Goal: Browse casually: Explore the website without a specific task or goal

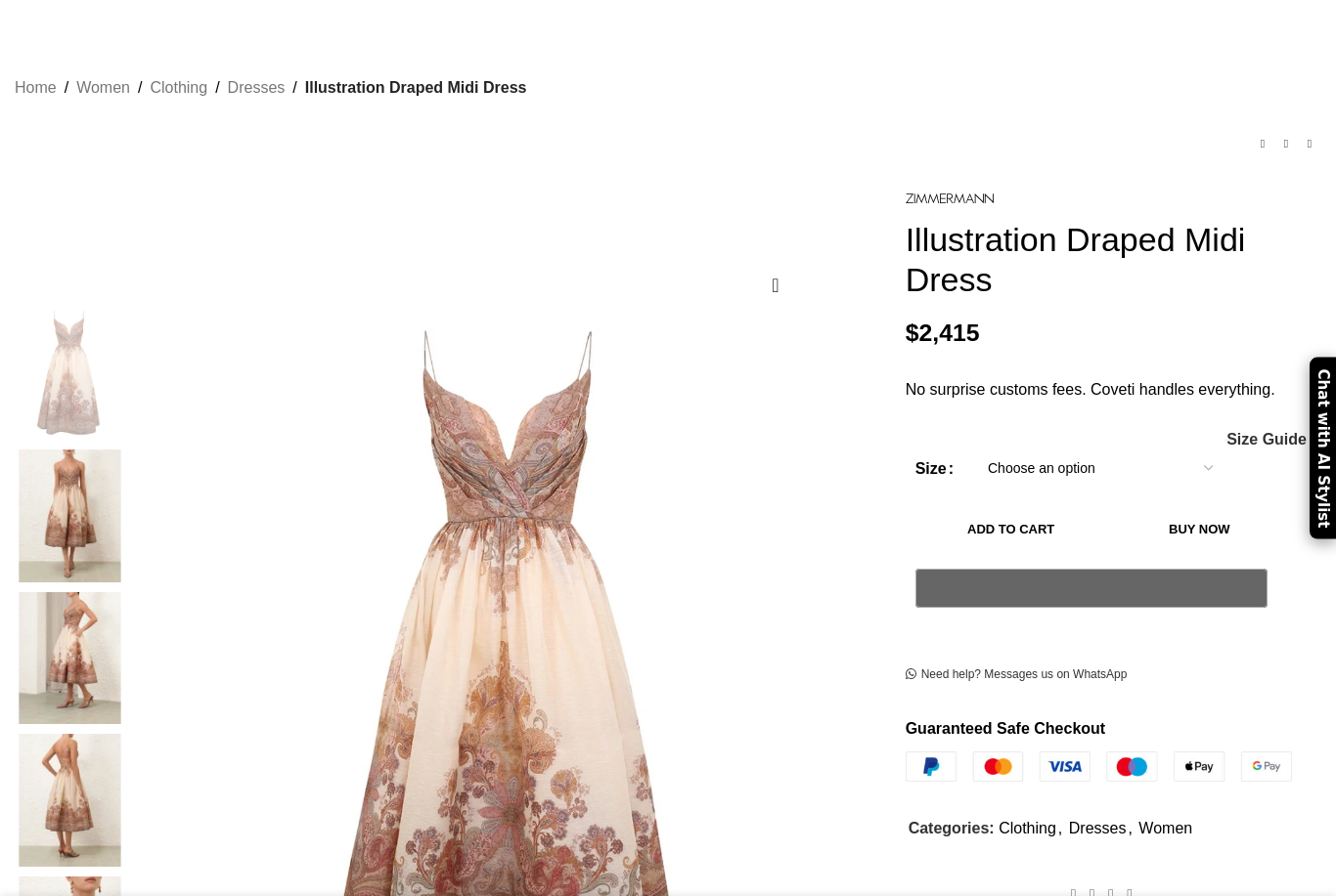
scroll to position [90, 0]
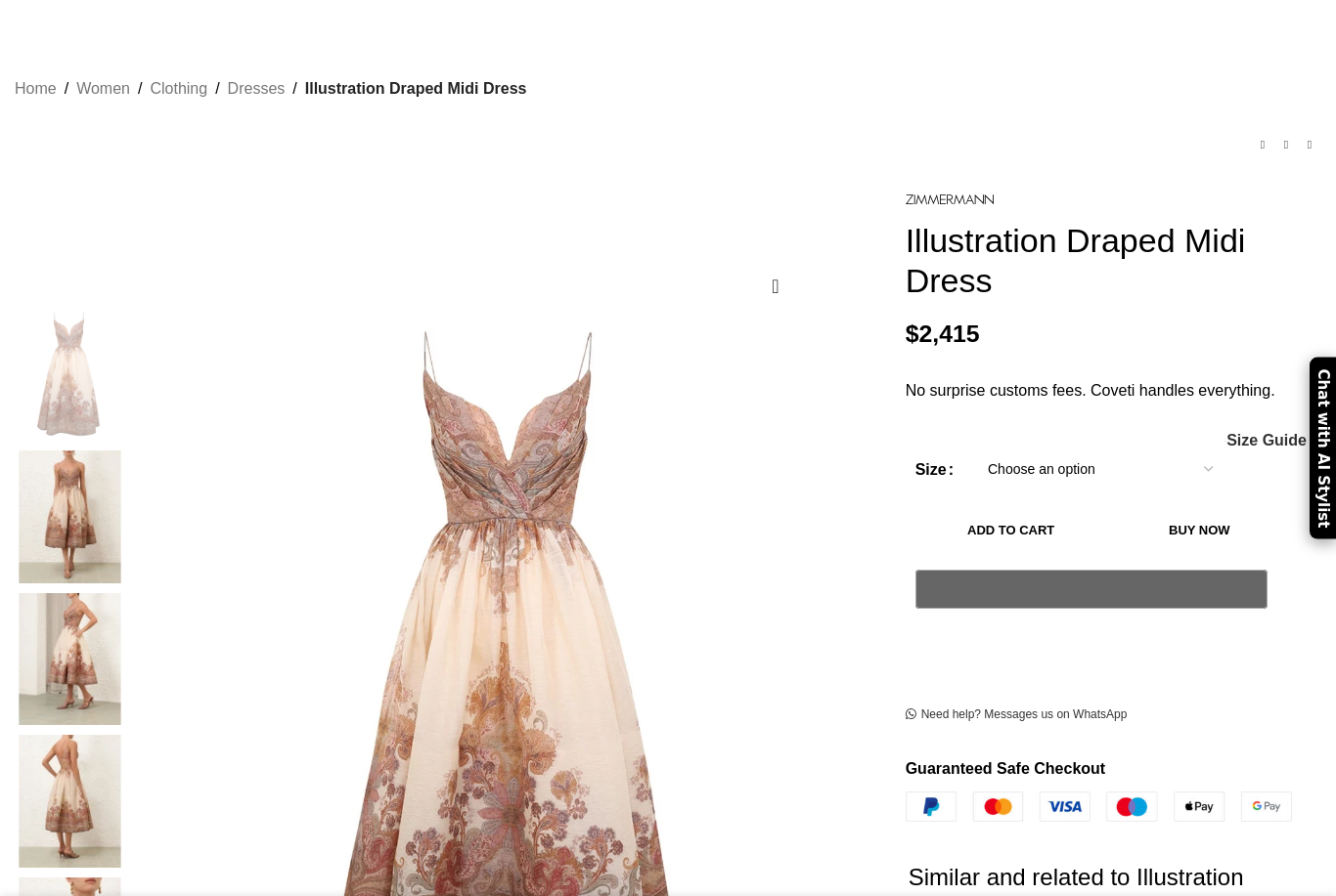
click at [110, 469] on img at bounding box center [69, 517] width 119 height 133
click at [123, 450] on img at bounding box center [69, 517] width 119 height 133
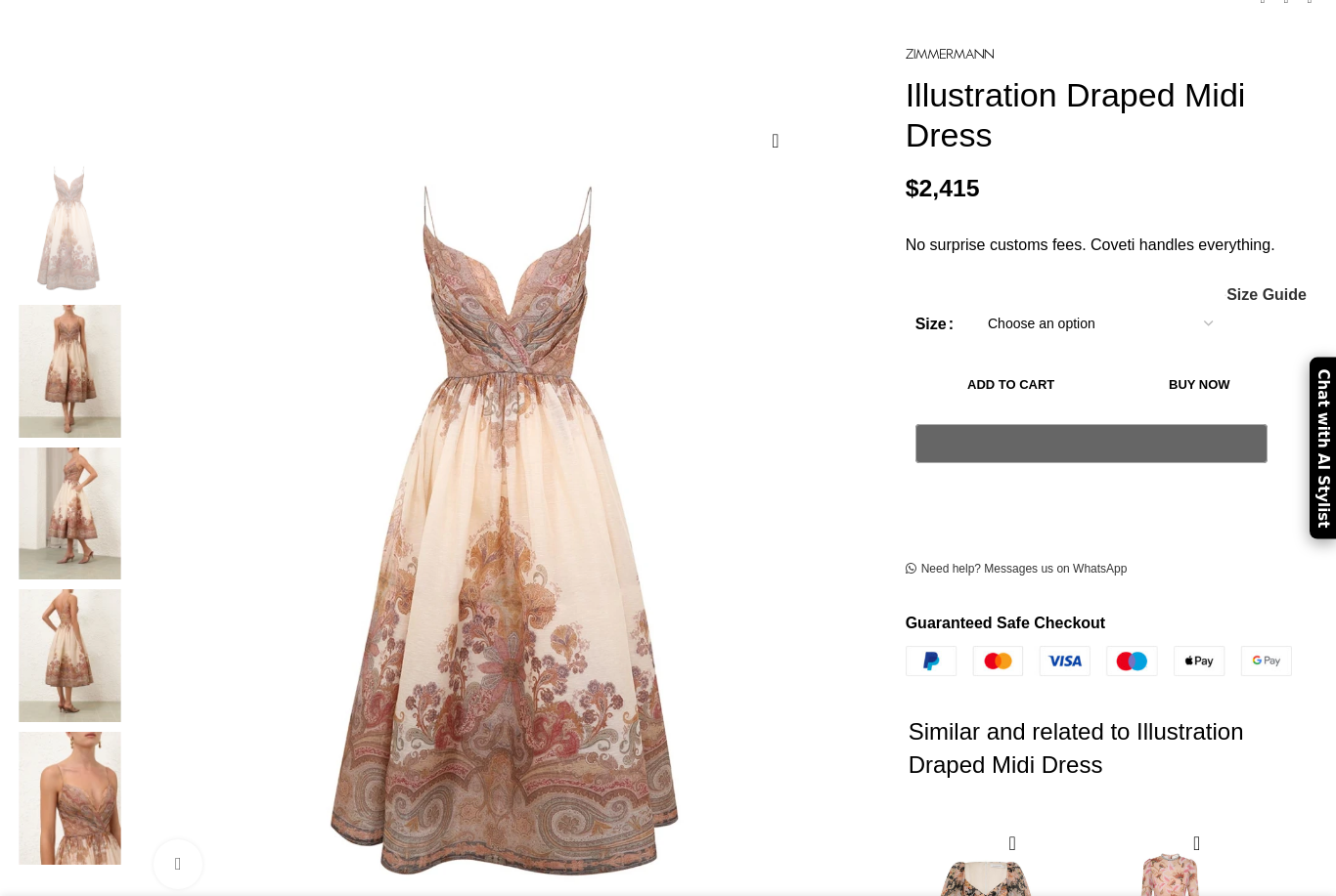
scroll to position [188, 0]
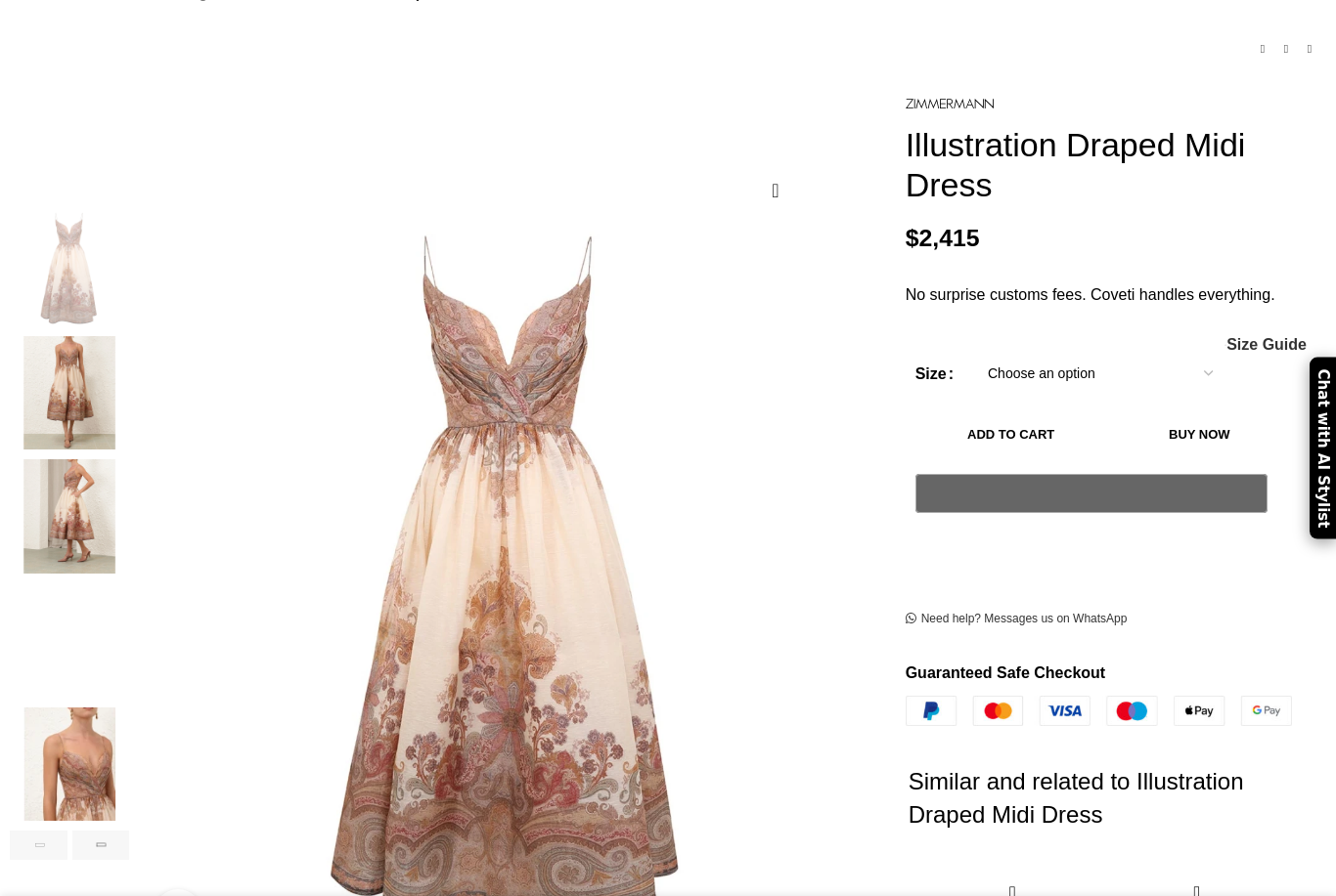
click at [129, 339] on img "2 / 6" at bounding box center [69, 393] width 119 height 114
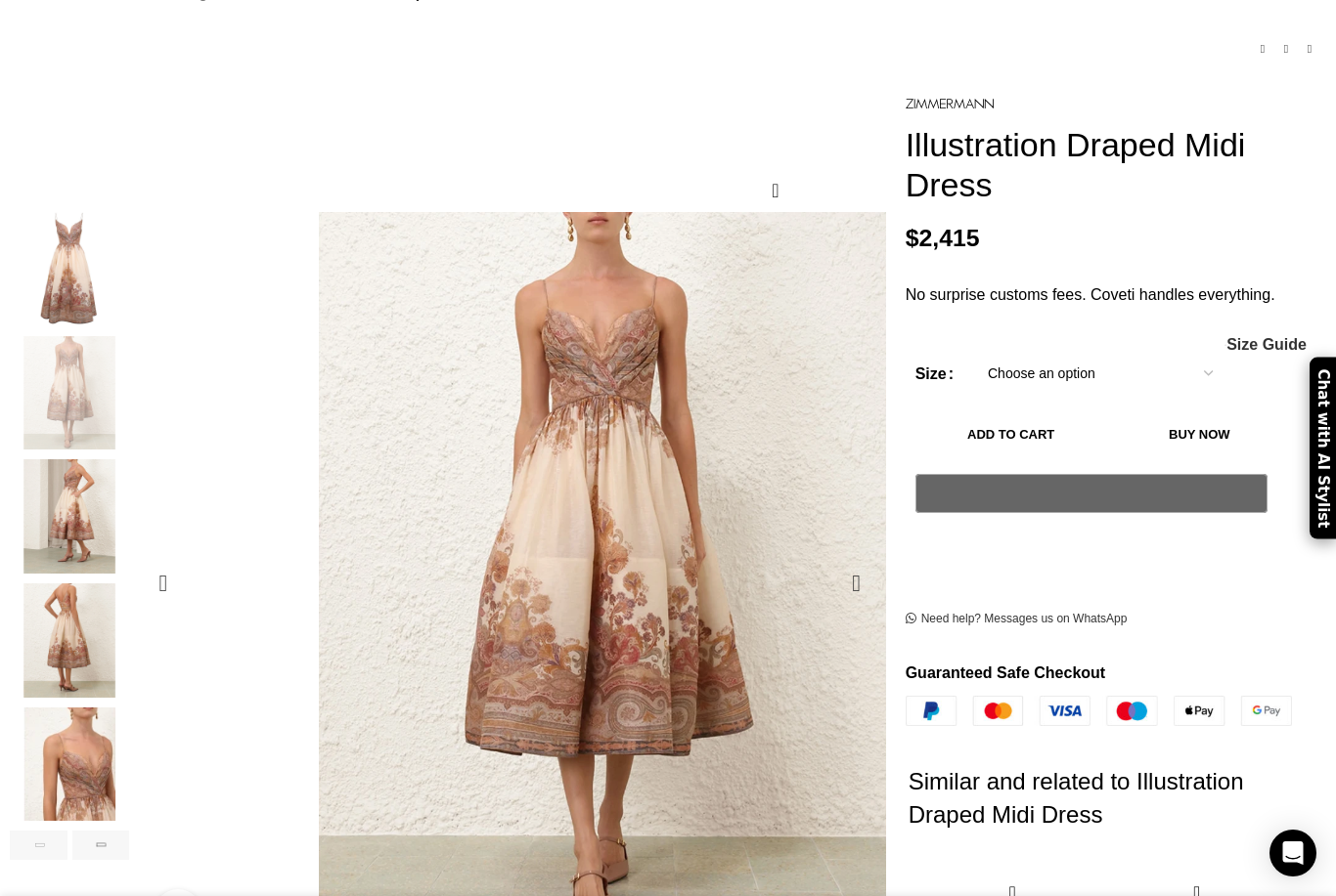
click at [852, 559] on div "Next slide" at bounding box center [856, 582] width 49 height 49
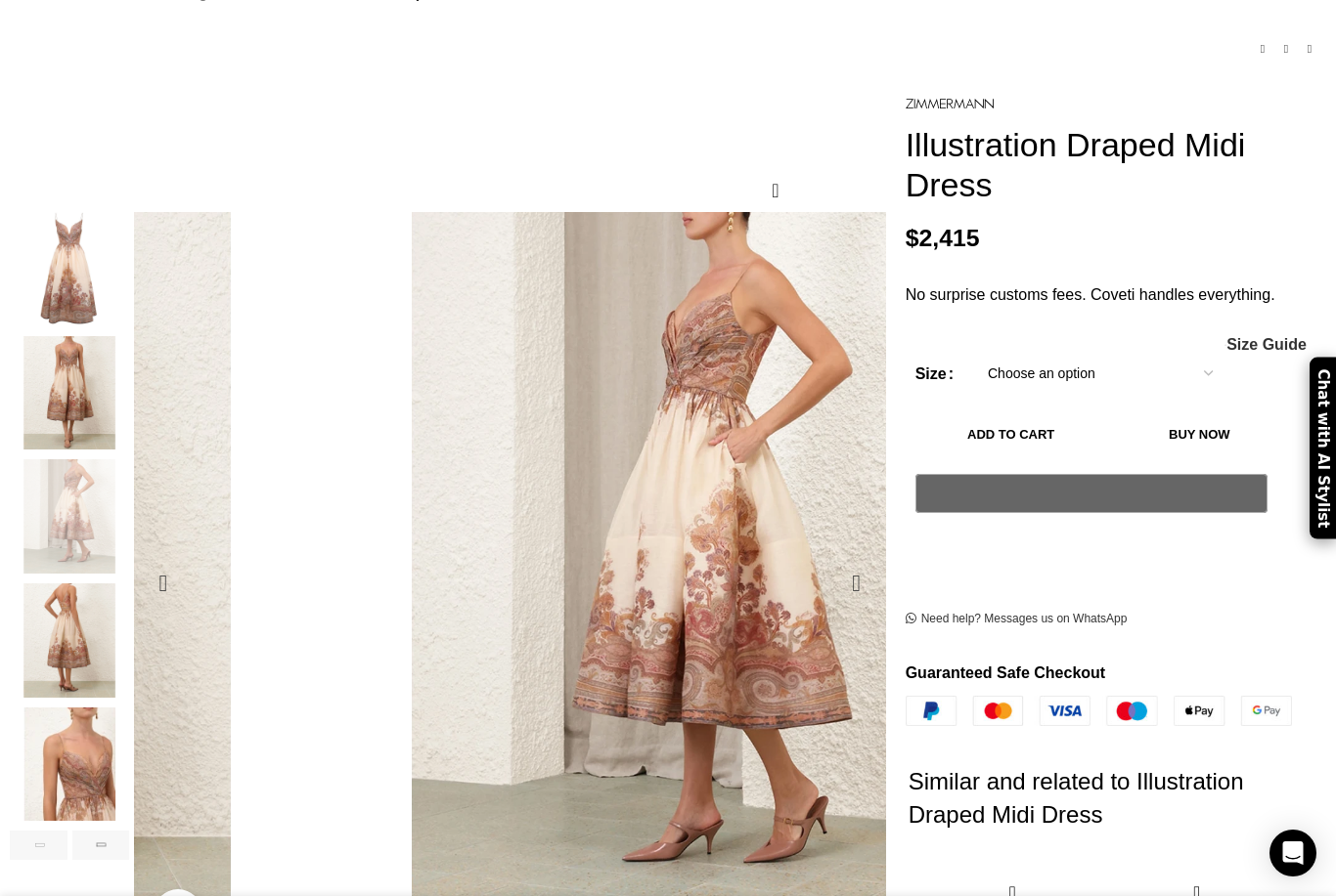
drag, startPoint x: 632, startPoint y: 475, endPoint x: 557, endPoint y: 492, distance: 76.9
click at [832, 559] on div "Next slide" at bounding box center [856, 582] width 49 height 49
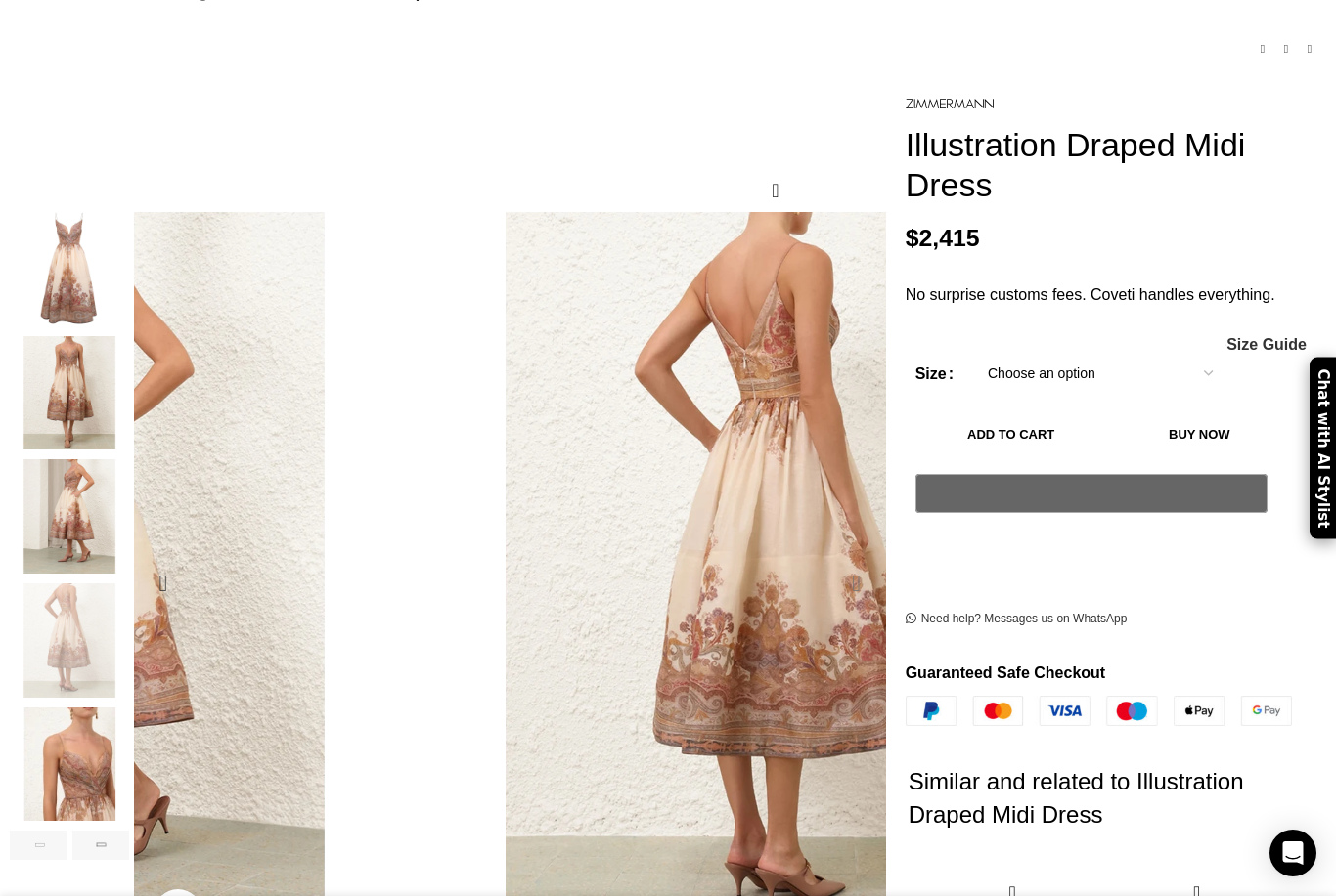
scroll to position [0, 412]
click at [837, 559] on div "Next slide" at bounding box center [856, 582] width 49 height 49
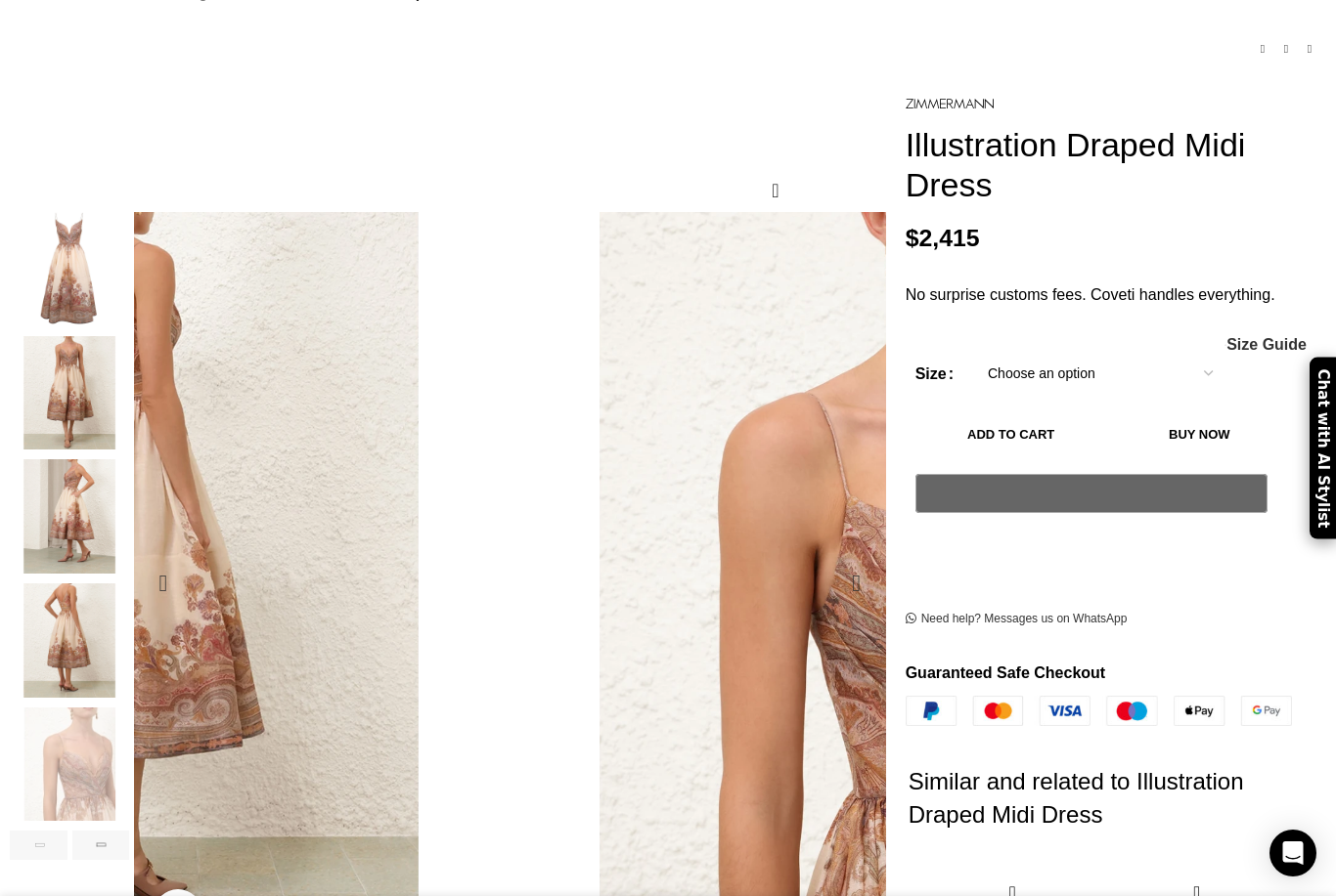
click at [835, 559] on div "Next slide" at bounding box center [856, 582] width 49 height 49
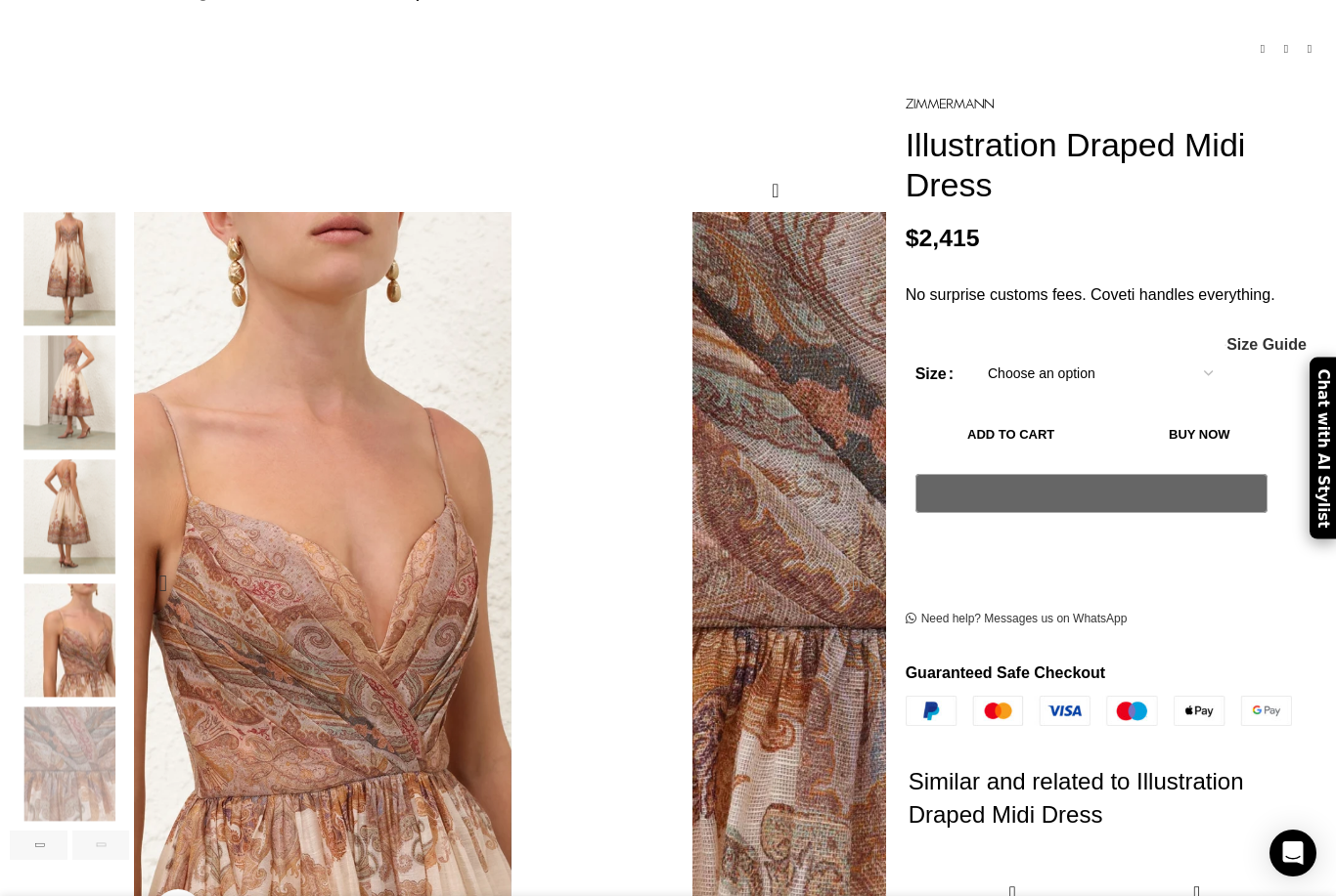
click at [832, 559] on div "Next slide" at bounding box center [856, 582] width 49 height 49
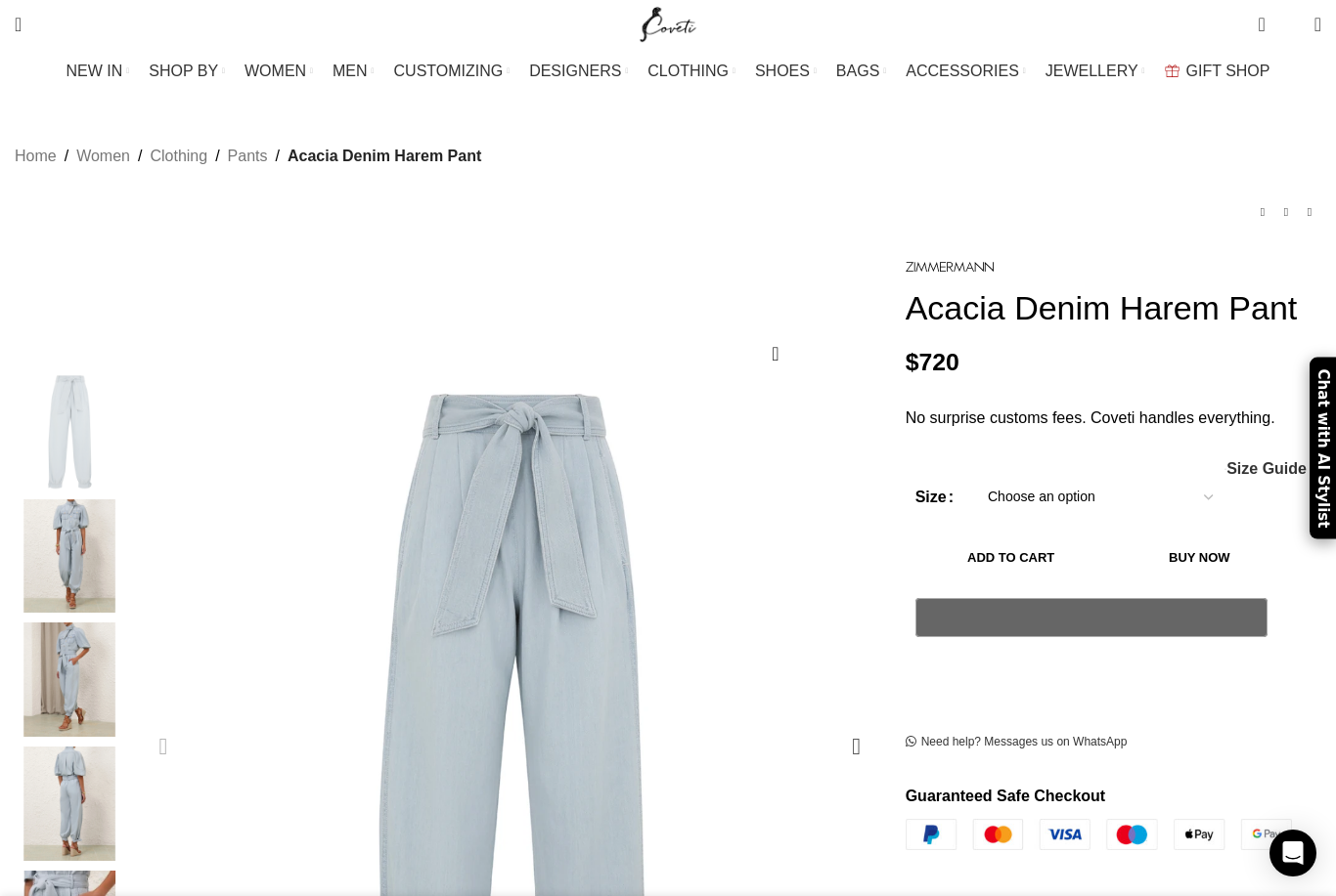
scroll to position [135, 0]
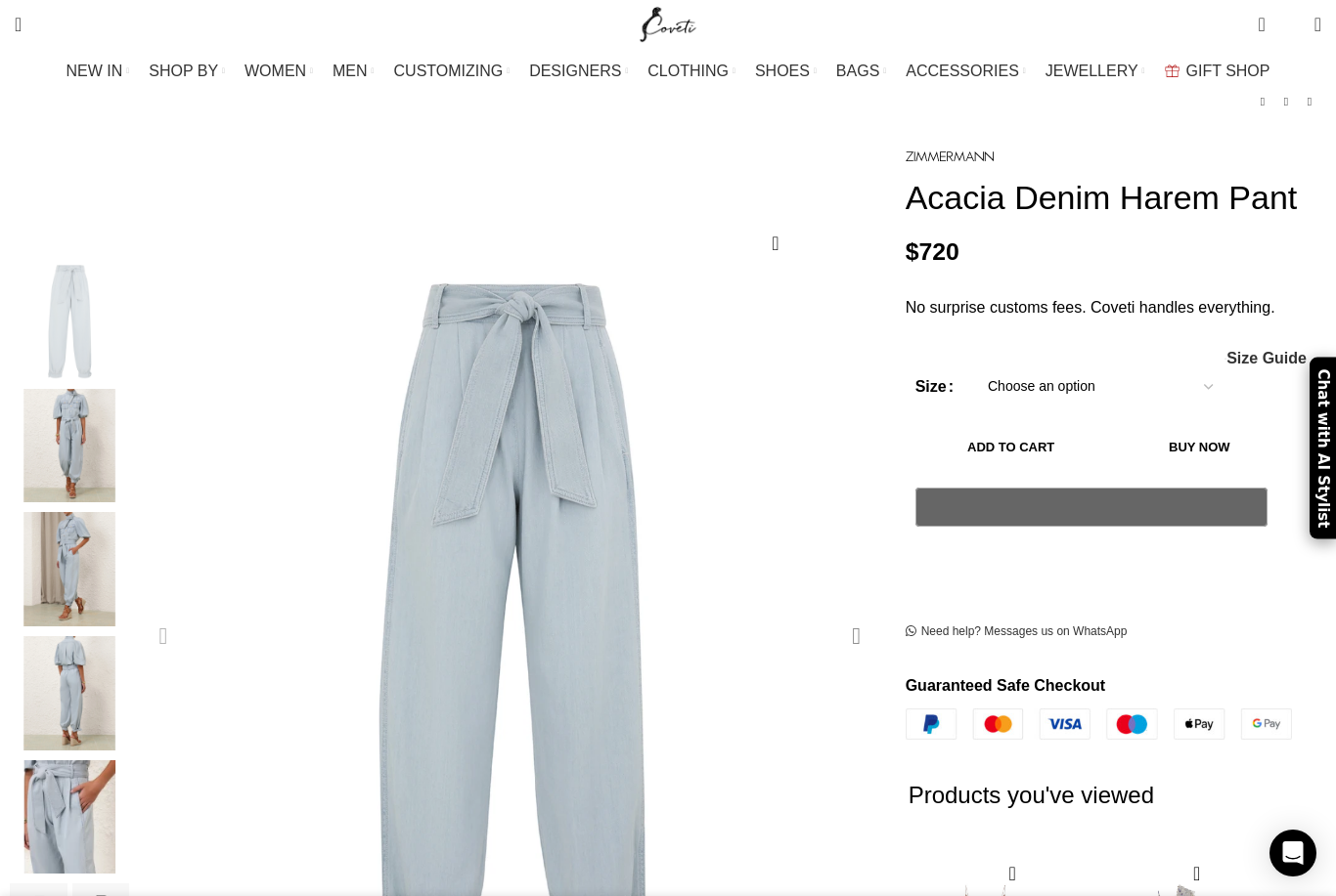
click at [832, 612] on div "Next slide" at bounding box center [856, 636] width 49 height 49
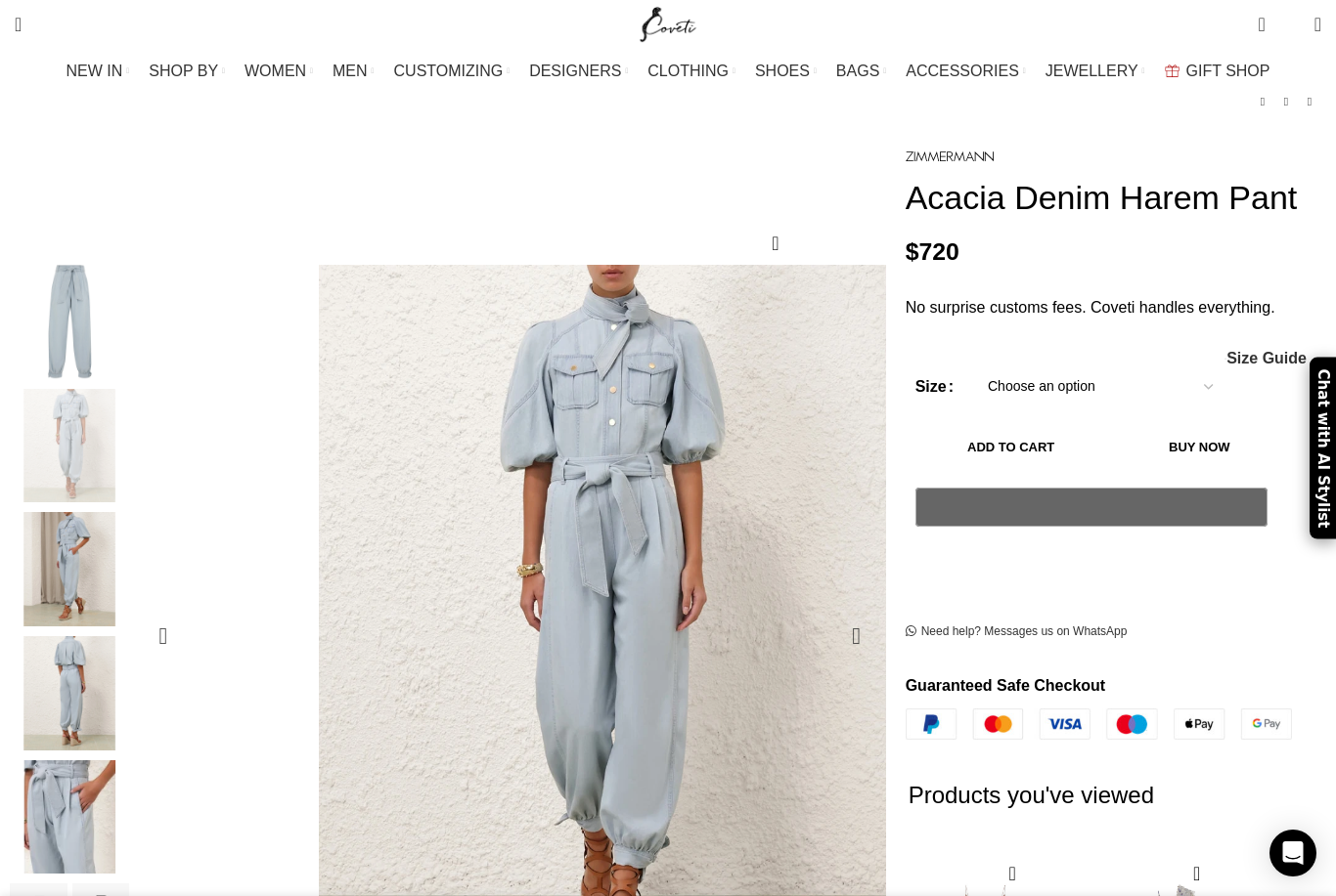
drag, startPoint x: 561, startPoint y: 455, endPoint x: 590, endPoint y: 400, distance: 62.2
click at [832, 612] on div "Next slide" at bounding box center [856, 636] width 49 height 49
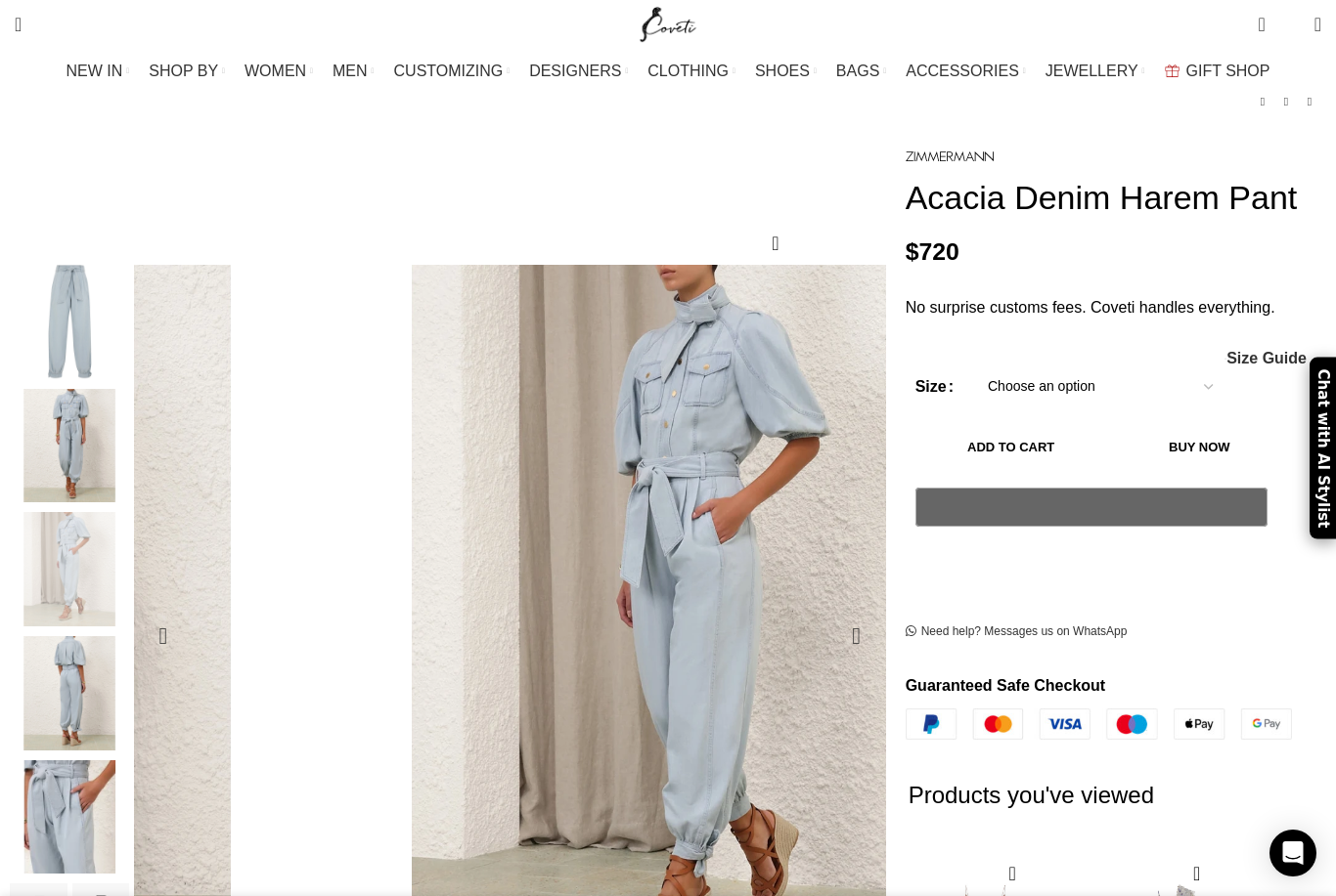
scroll to position [0, 206]
click at [832, 612] on div "Next slide" at bounding box center [856, 636] width 49 height 49
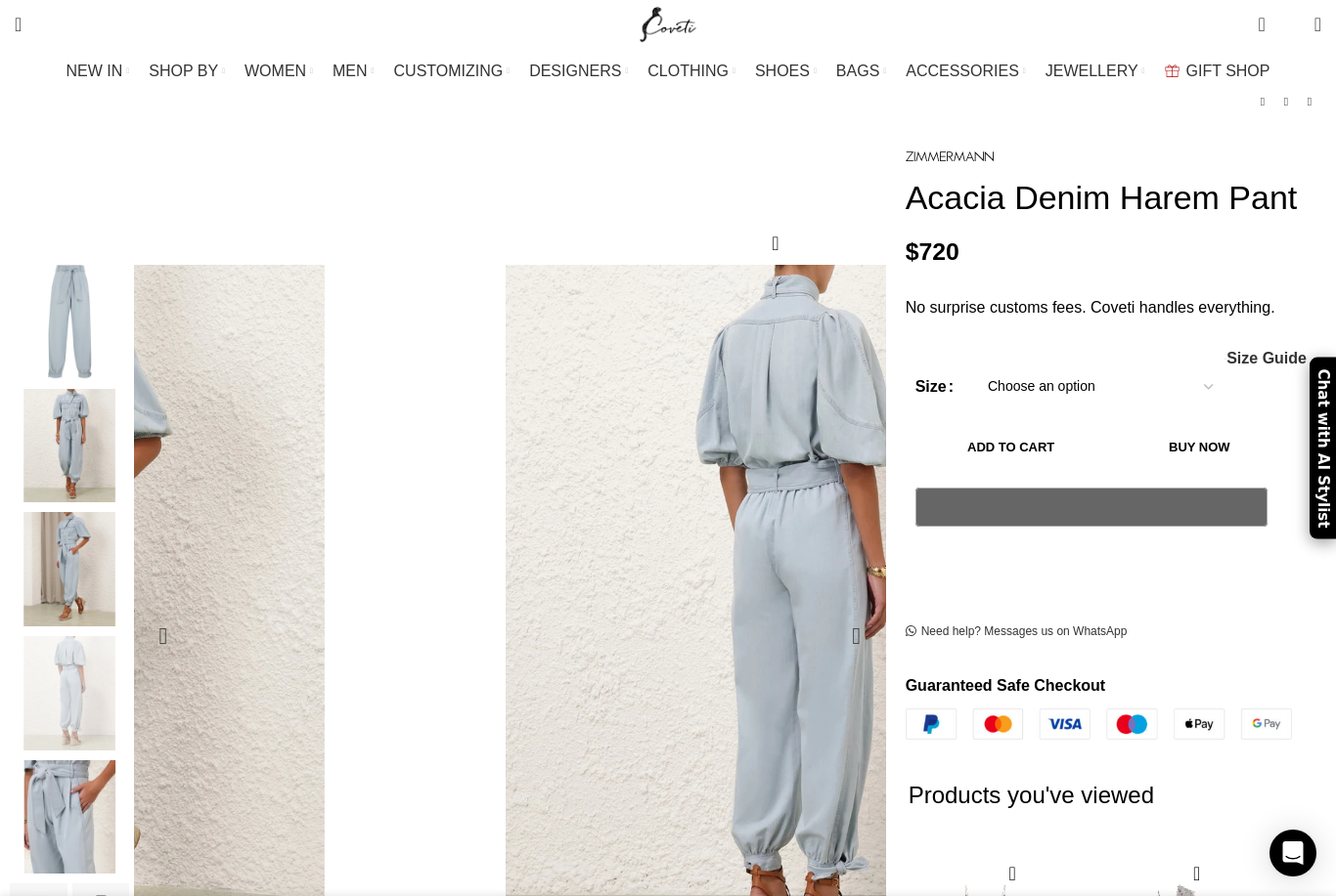
click at [832, 612] on div "Next slide" at bounding box center [856, 636] width 49 height 49
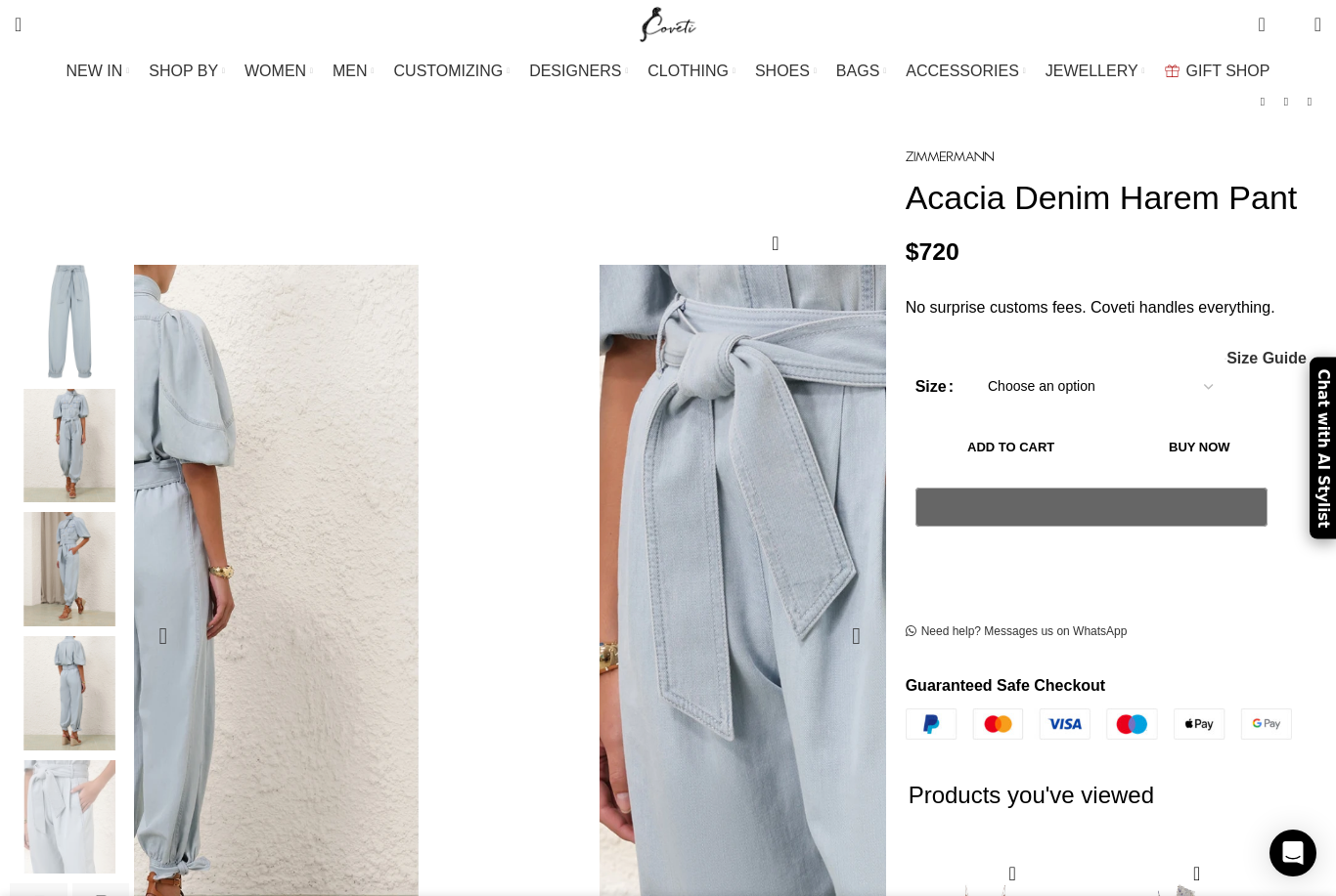
click at [832, 612] on div "Next slide" at bounding box center [856, 636] width 49 height 49
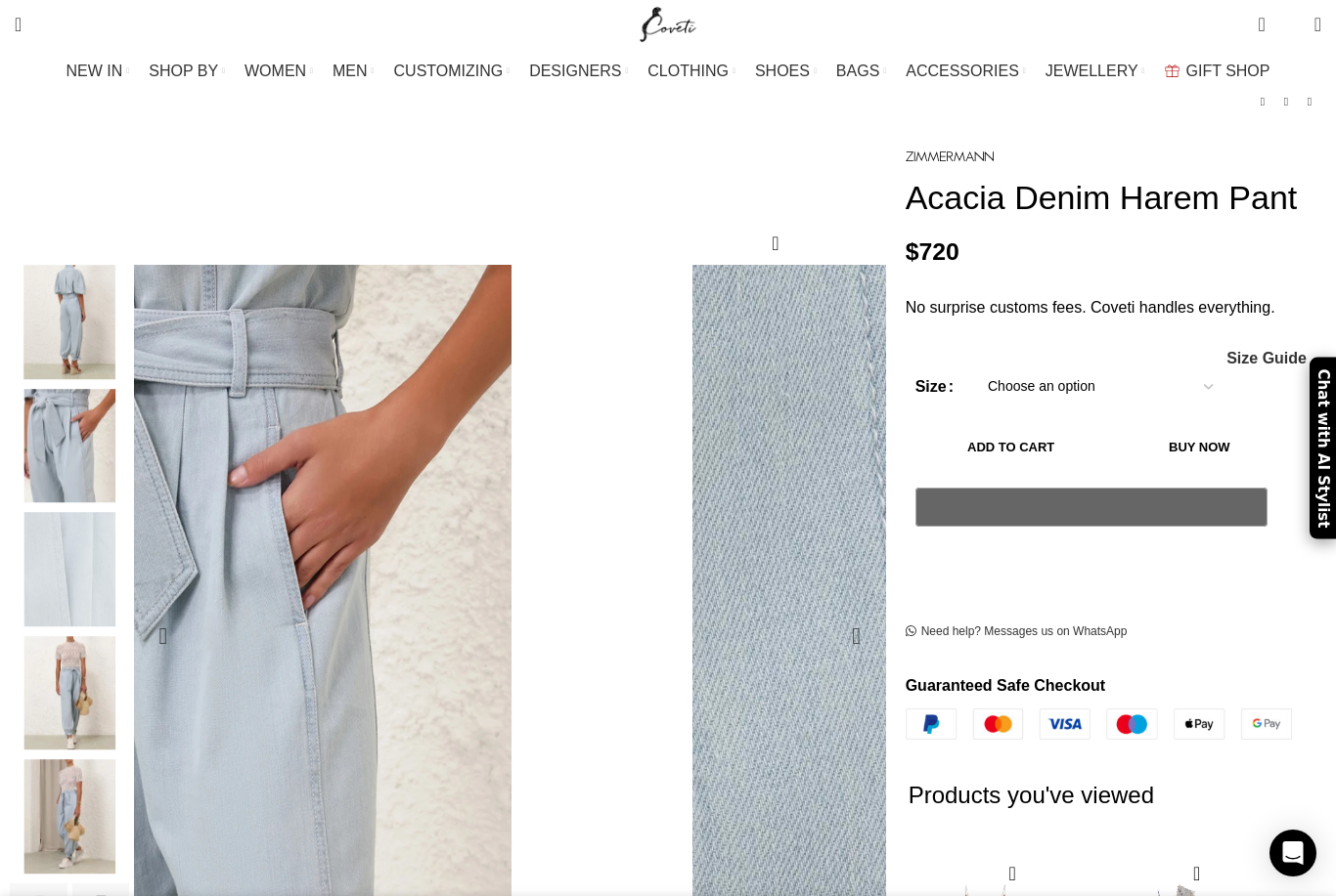
click at [125, 413] on img "5 / 8" at bounding box center [69, 446] width 119 height 114
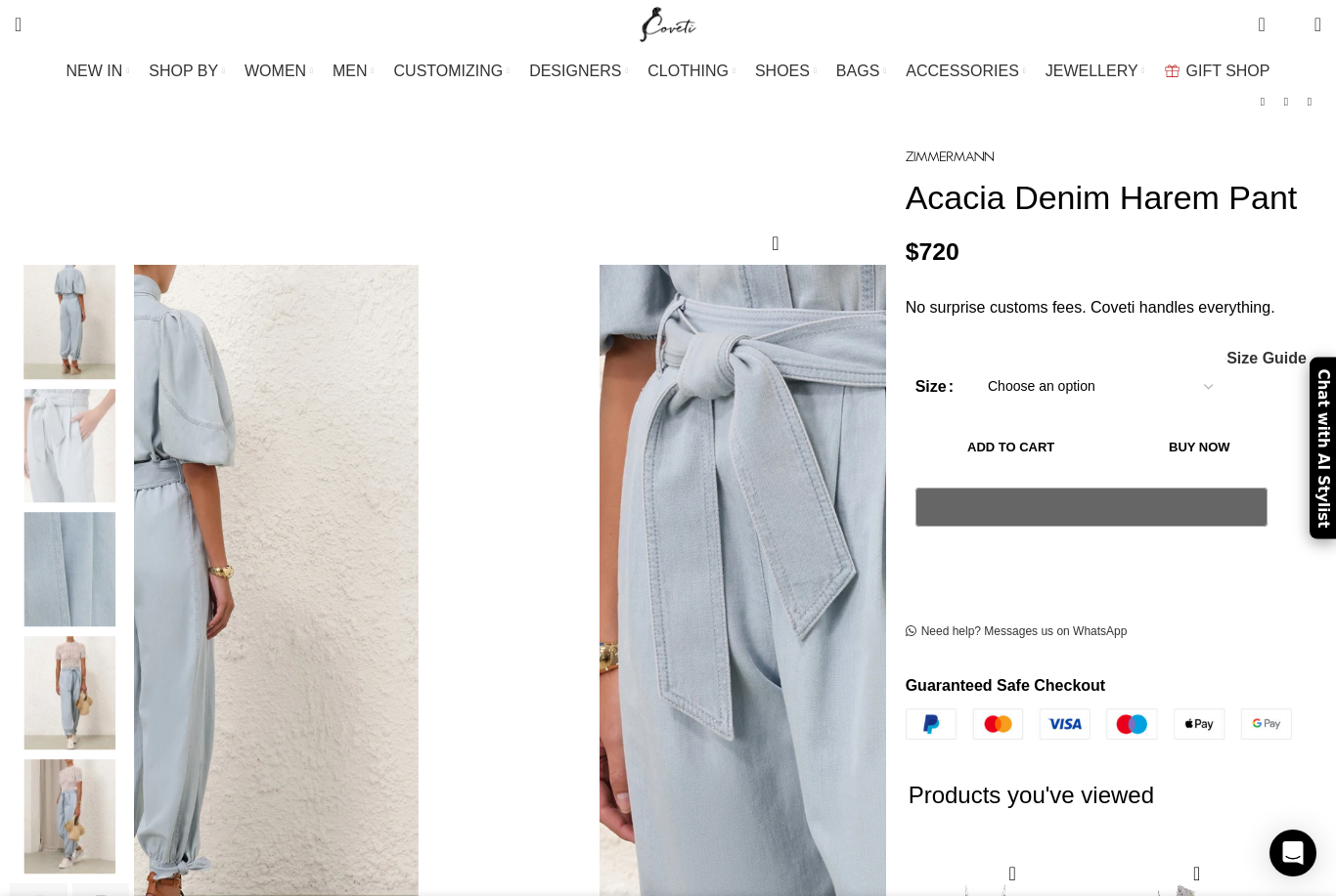
click at [129, 645] on img "7 / 8" at bounding box center [69, 693] width 119 height 114
click at [106, 643] on img "7 / 8" at bounding box center [69, 693] width 119 height 114
click at [112, 650] on img "7 / 8" at bounding box center [69, 693] width 119 height 114
click at [122, 661] on img "7 / 8" at bounding box center [69, 693] width 119 height 114
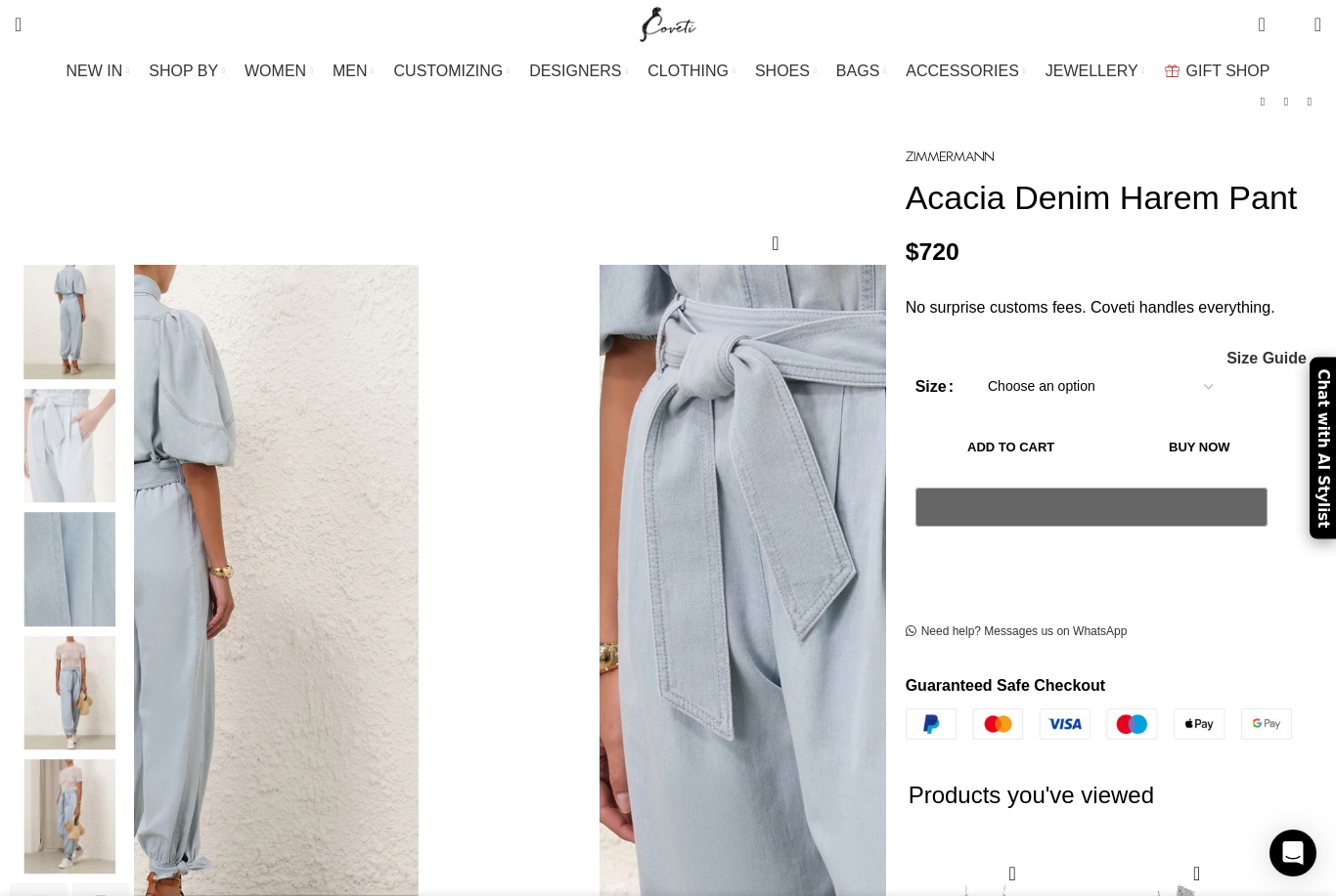
click at [129, 636] on img "7 / 8" at bounding box center [69, 693] width 119 height 114
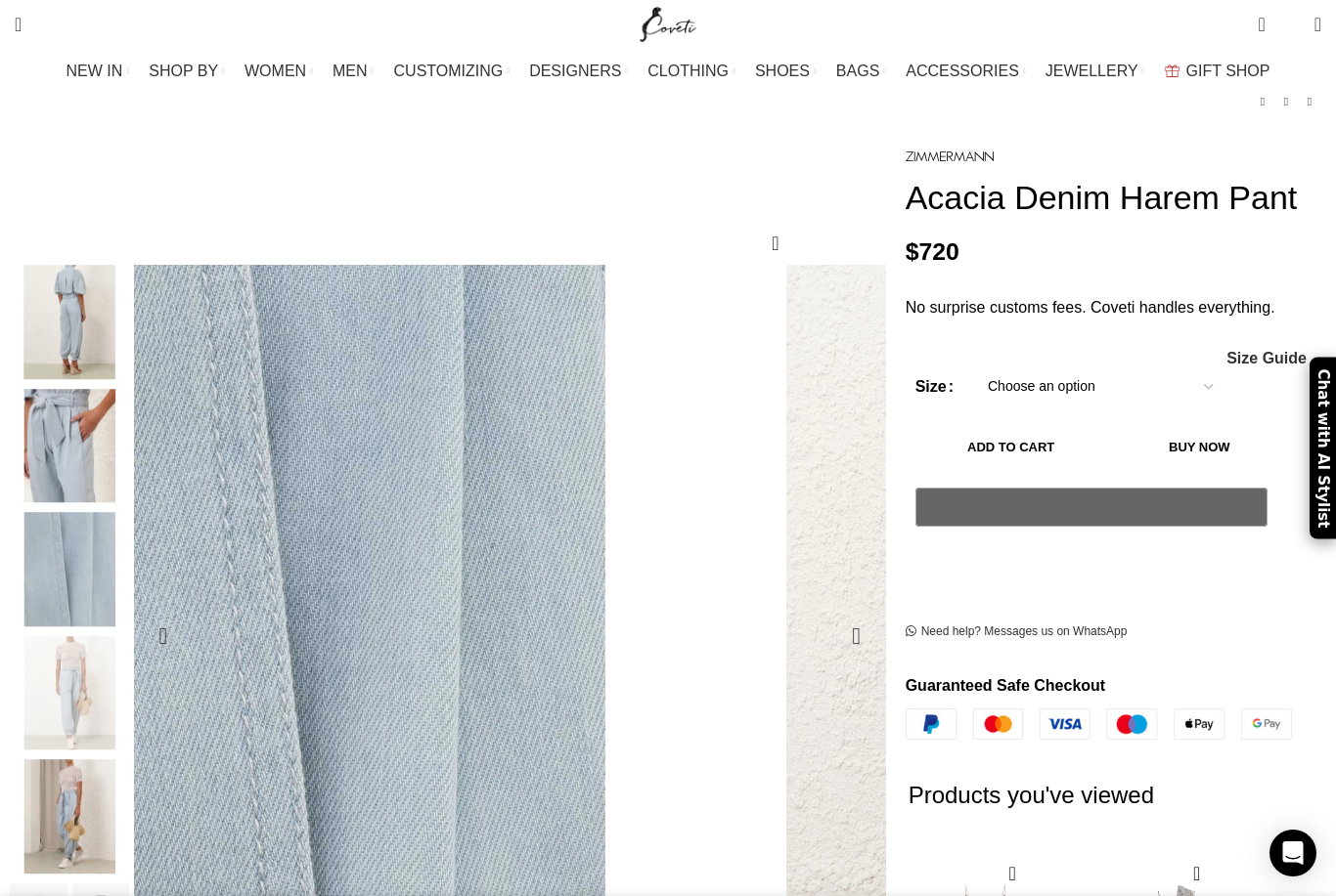
click at [833, 612] on div "Next slide" at bounding box center [856, 636] width 49 height 49
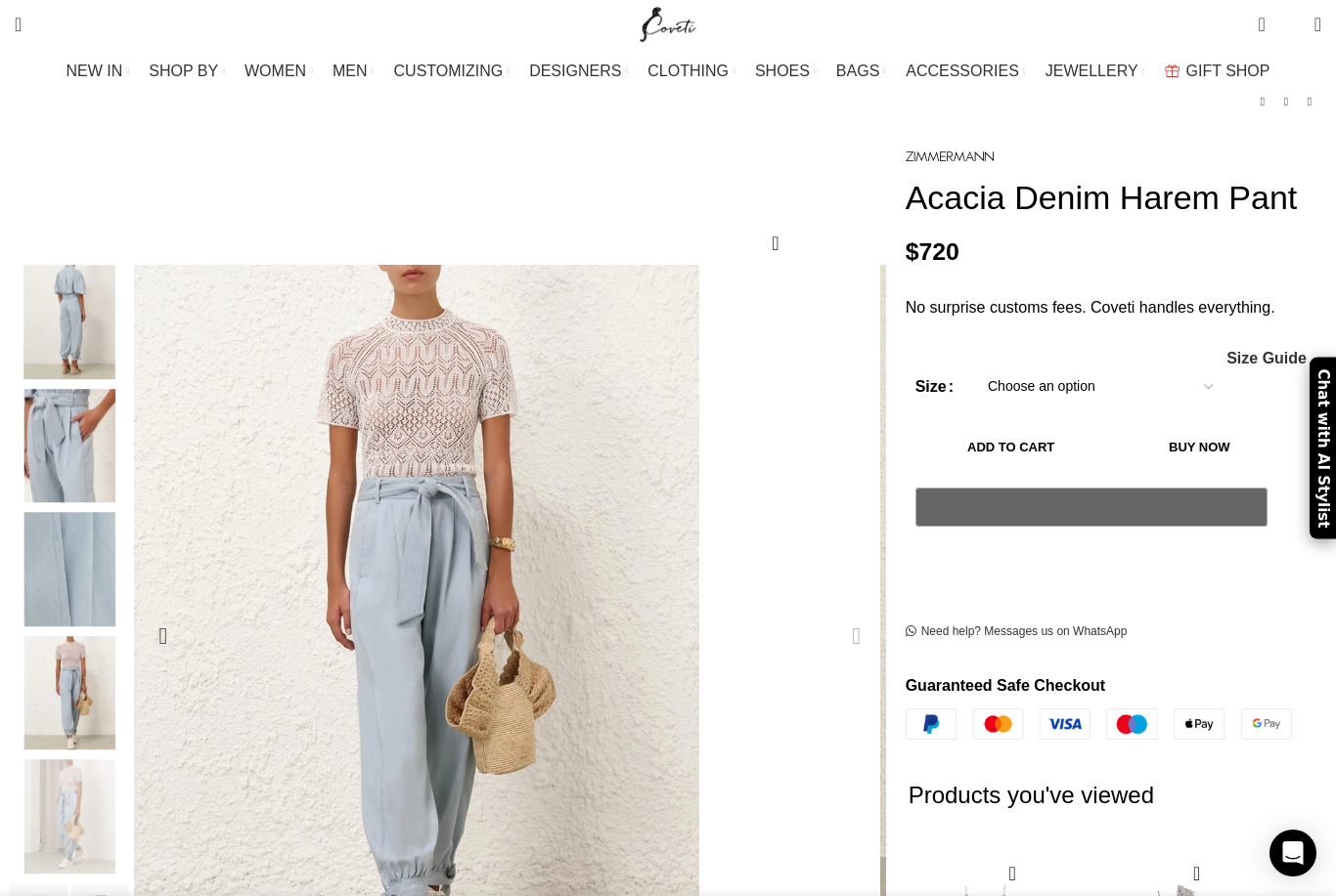
click at [833, 612] on div "Next slide" at bounding box center [856, 636] width 49 height 49
click at [832, 612] on div "Next slide" at bounding box center [856, 636] width 49 height 49
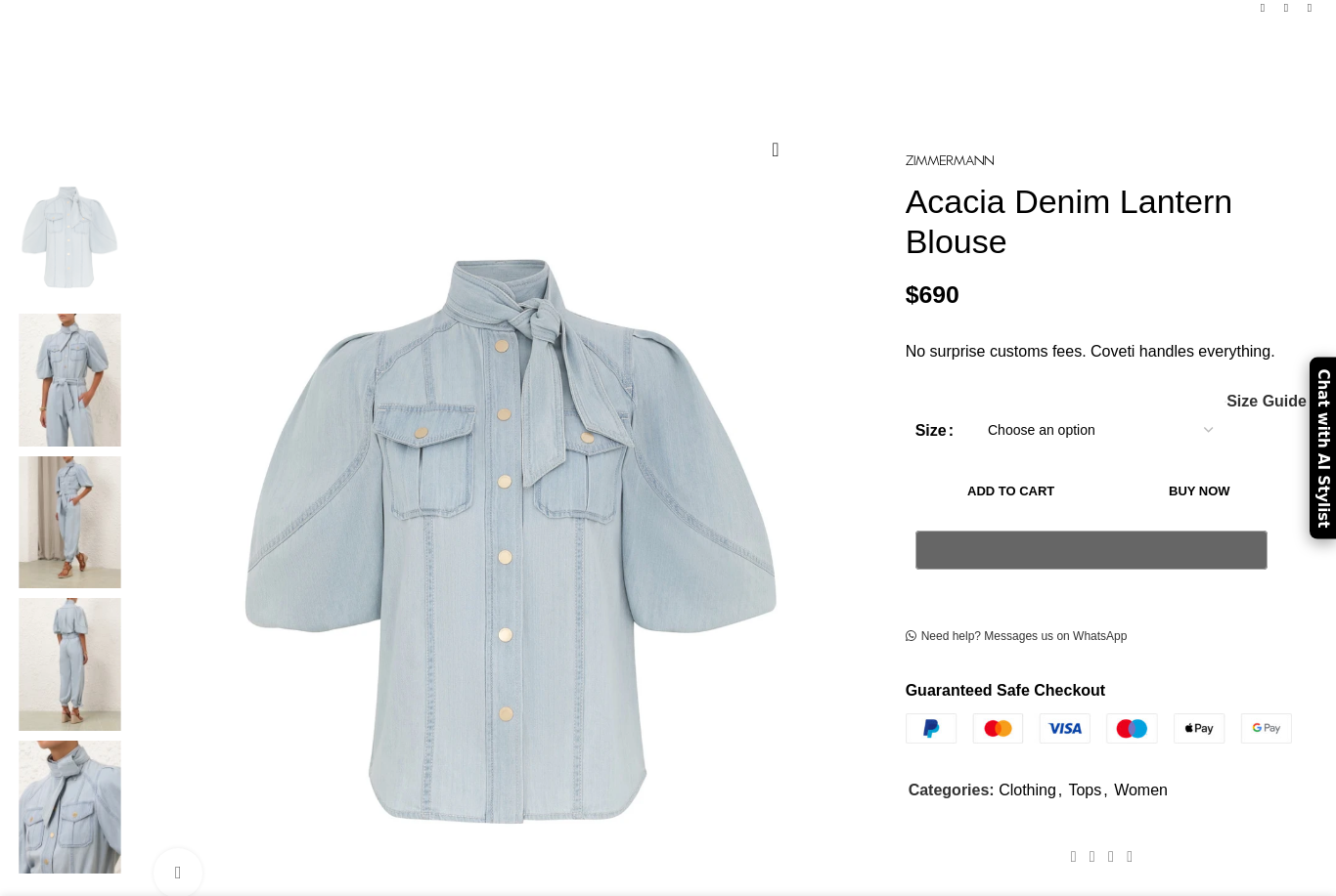
scroll to position [227, 0]
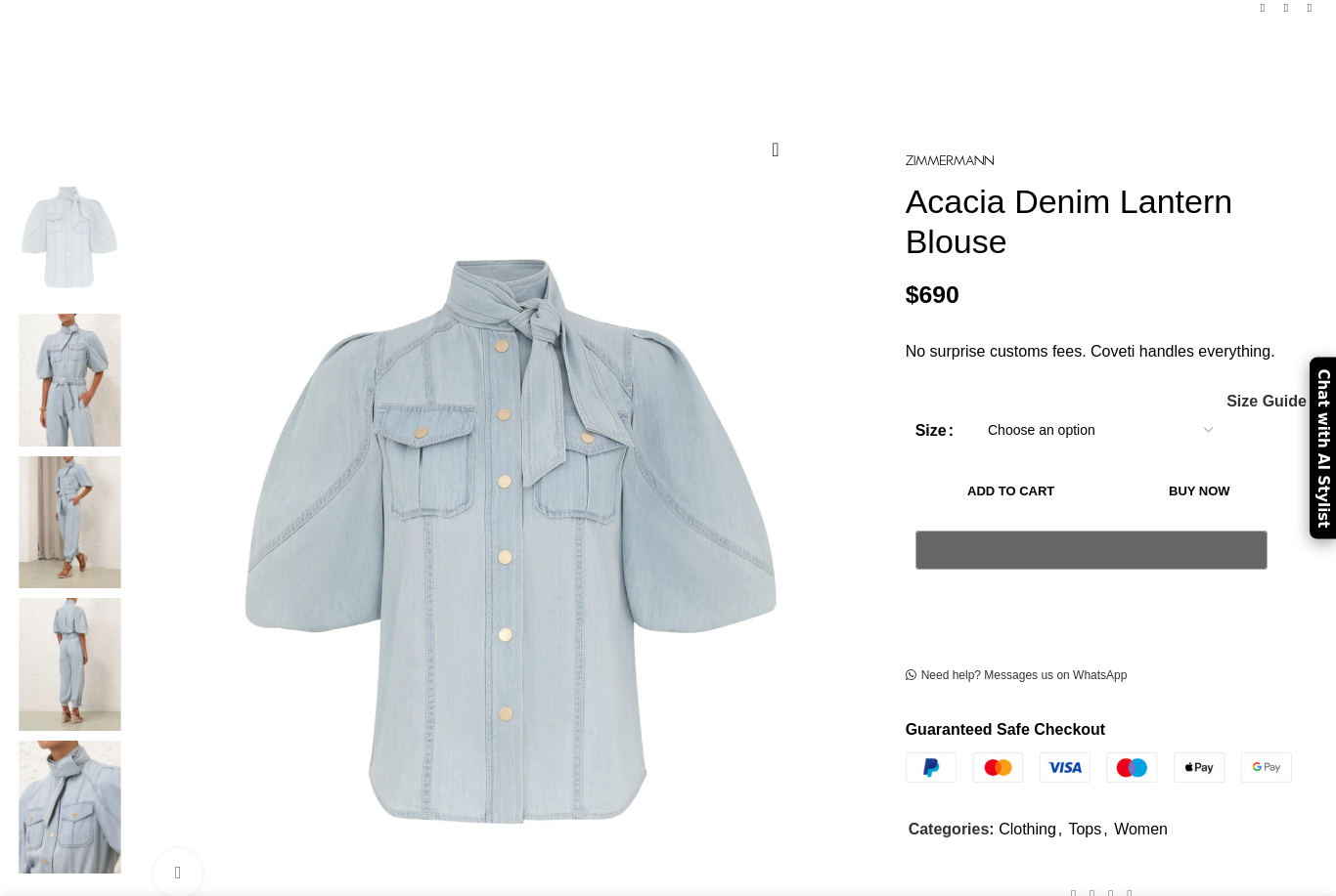
click at [113, 323] on img at bounding box center [69, 380] width 119 height 133
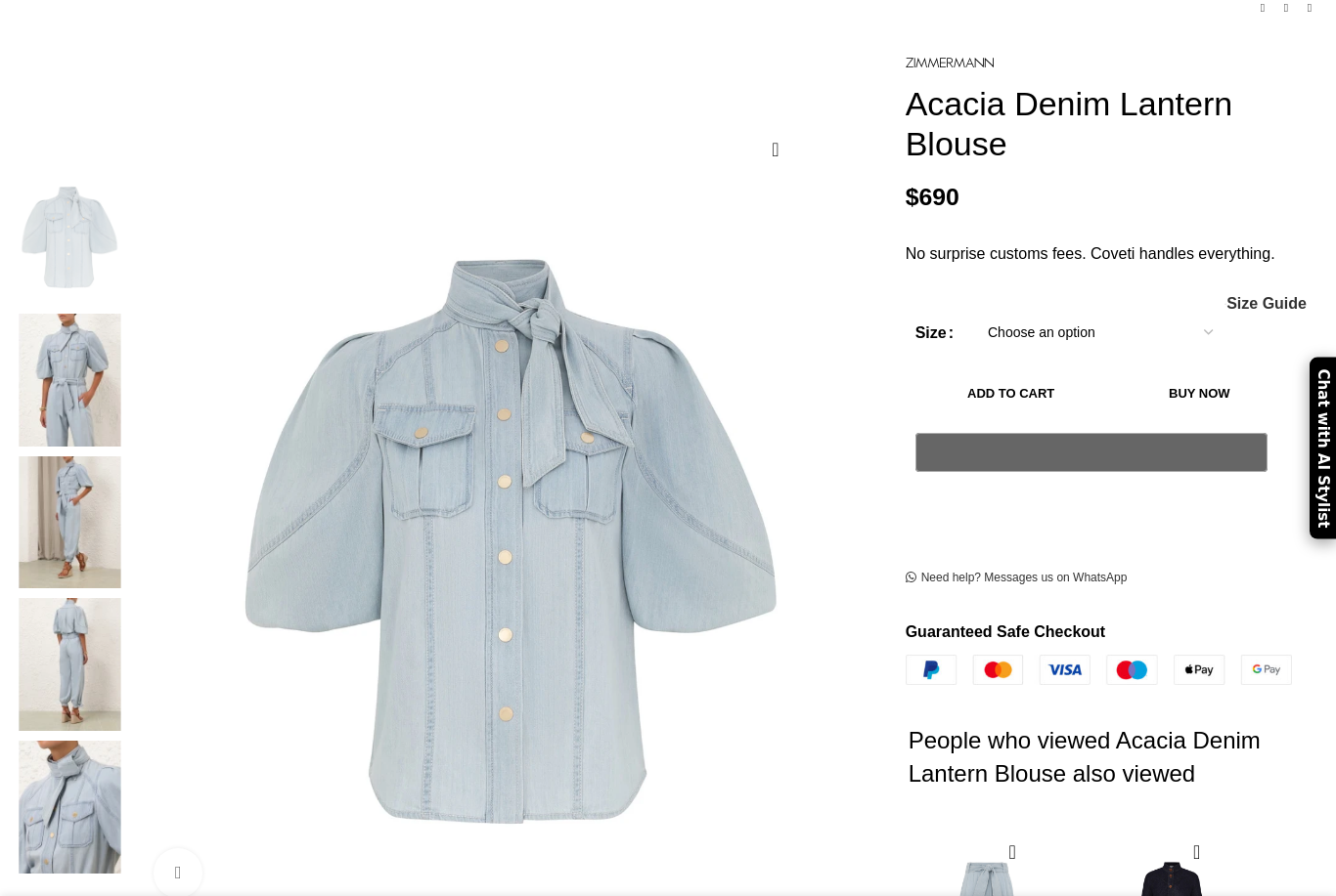
click at [126, 335] on img at bounding box center [69, 380] width 119 height 133
click at [129, 314] on img at bounding box center [69, 380] width 119 height 133
click at [129, 326] on img at bounding box center [69, 380] width 119 height 133
click at [129, 324] on img at bounding box center [69, 380] width 119 height 133
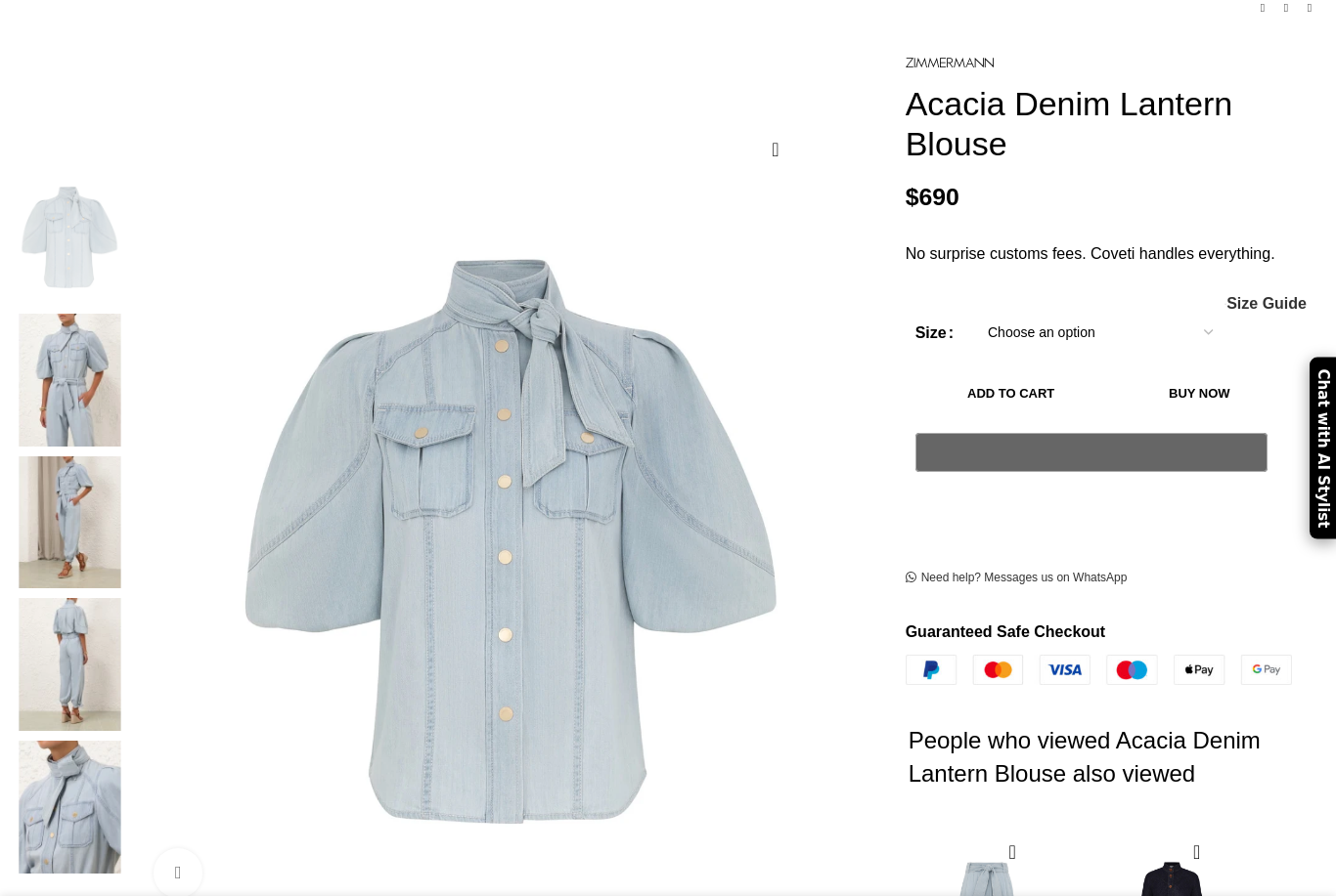
click at [129, 456] on img at bounding box center [69, 523] width 119 height 133
click at [129, 315] on img at bounding box center [69, 380] width 119 height 133
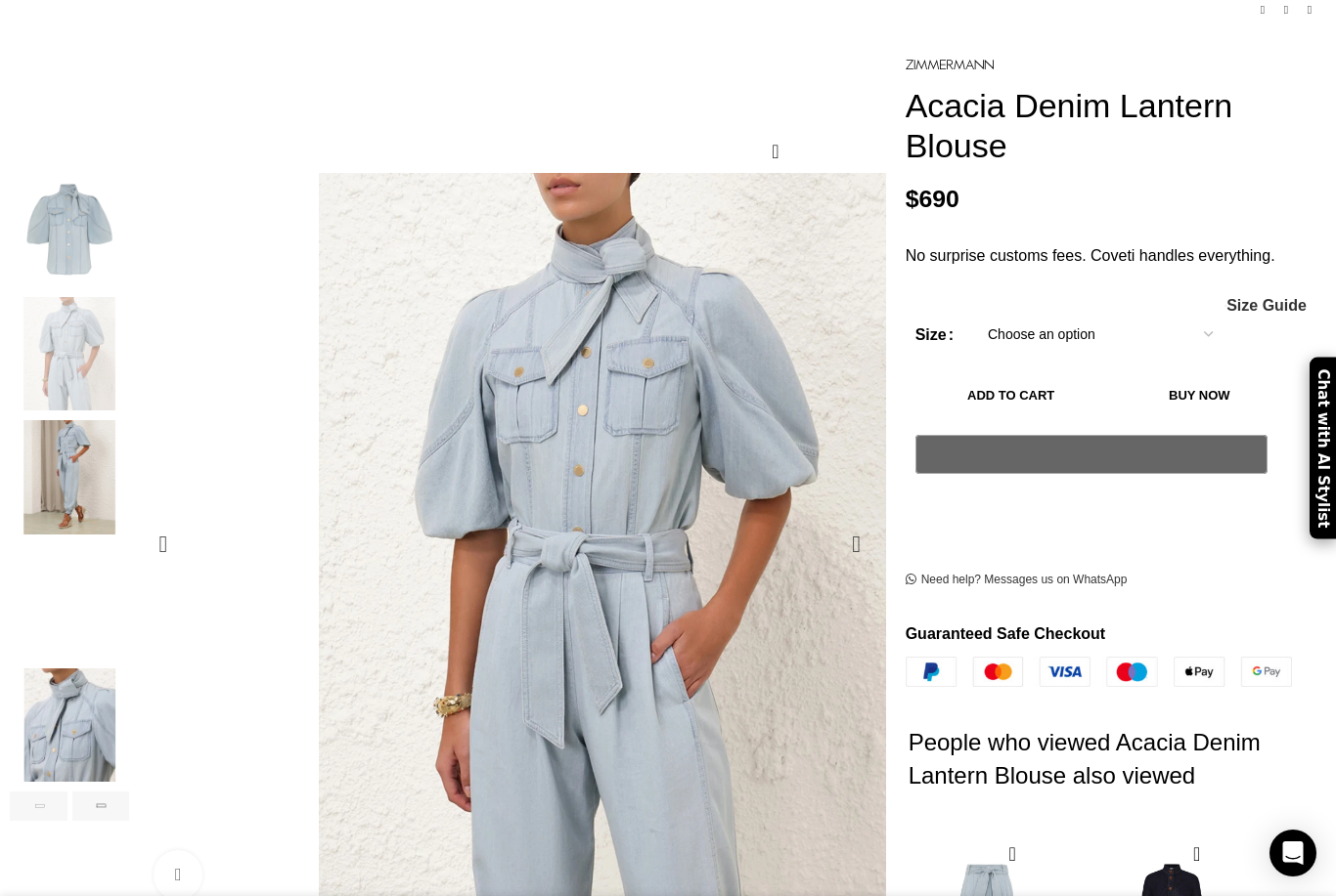
scroll to position [0, 206]
click at [834, 520] on div "Next slide" at bounding box center [856, 544] width 49 height 49
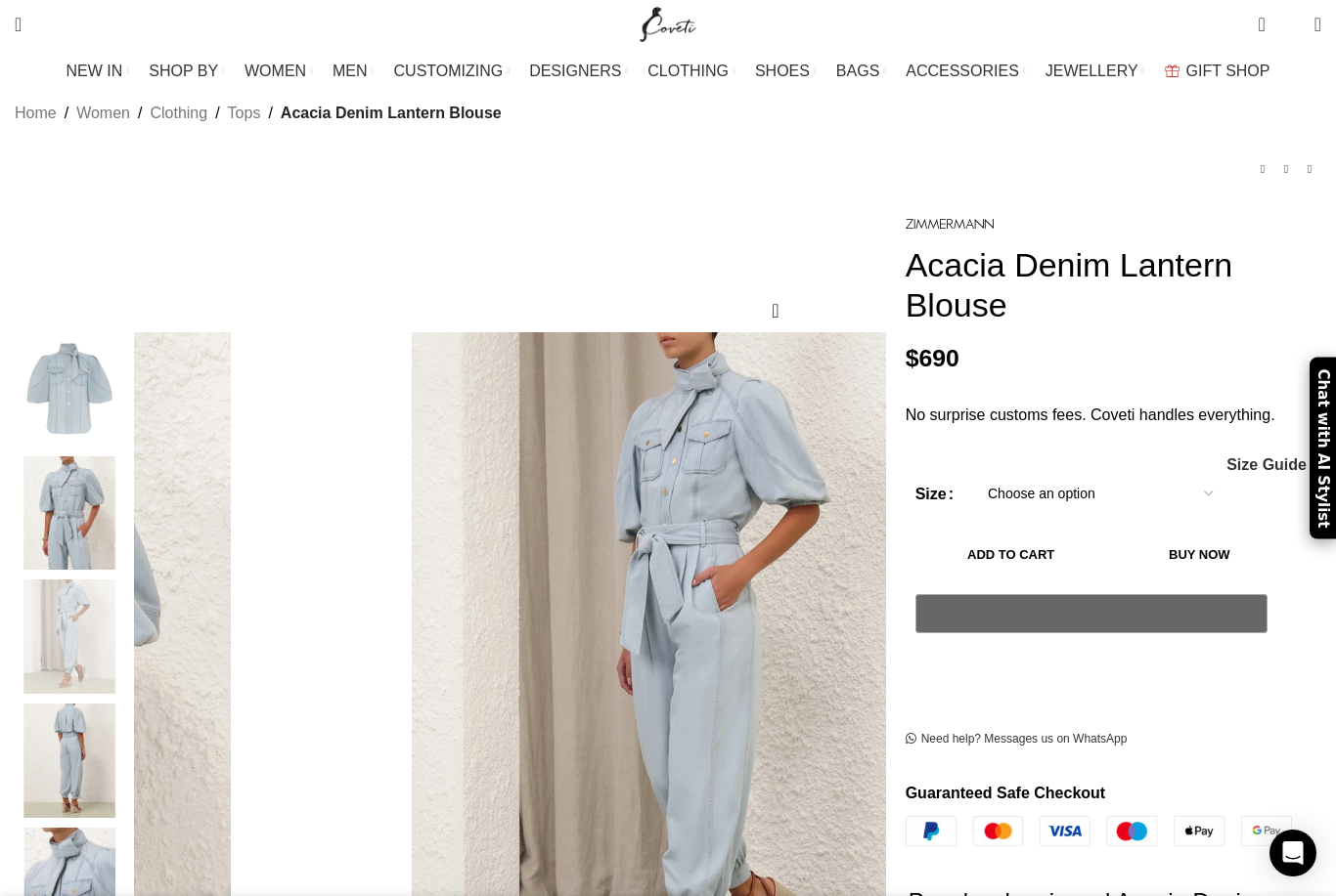
scroll to position [0, 0]
